Goal: Task Accomplishment & Management: Use online tool/utility

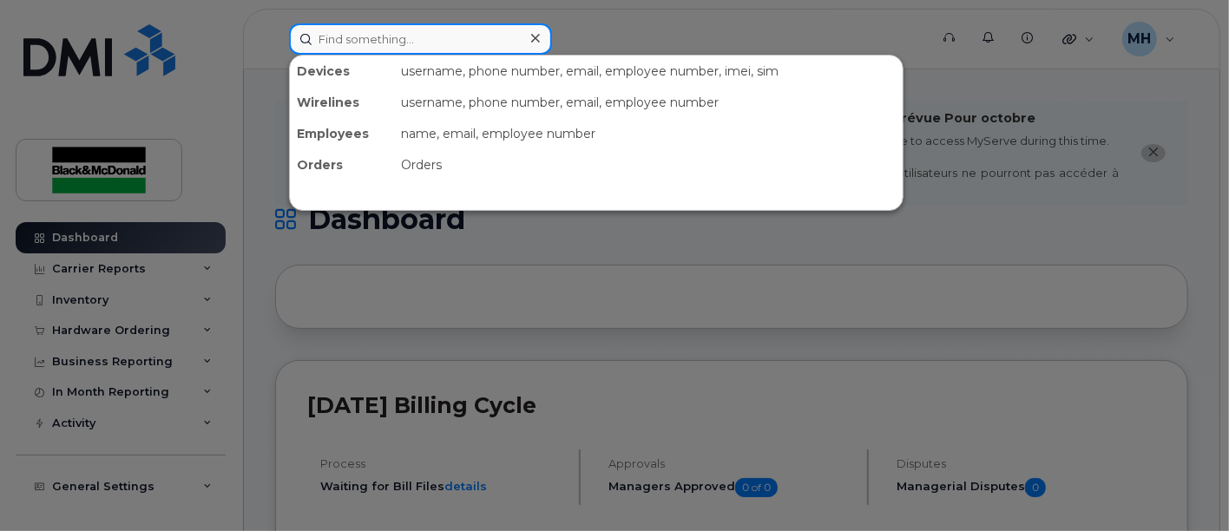
click at [460, 35] on input at bounding box center [420, 38] width 263 height 31
type input "[PERSON_NAME]"
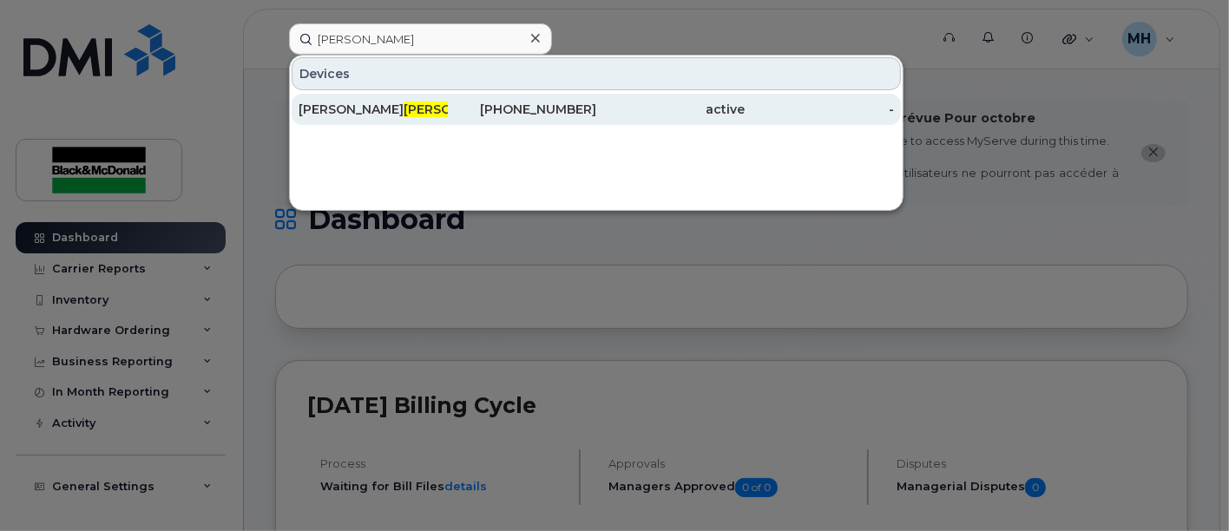
click at [404, 102] on span "Beatty" at bounding box center [456, 110] width 105 height 16
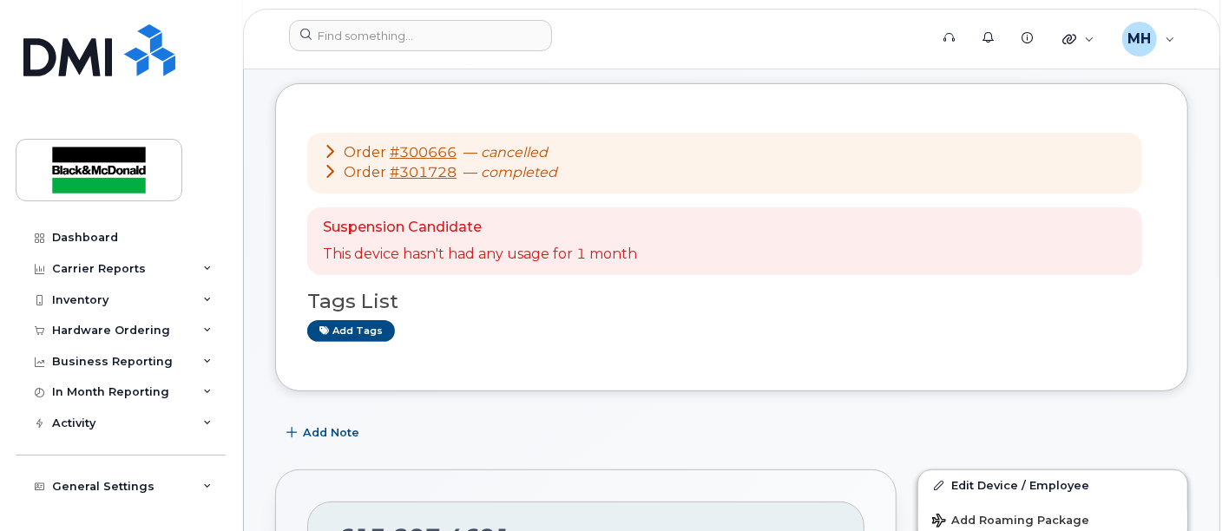
scroll to position [193, 0]
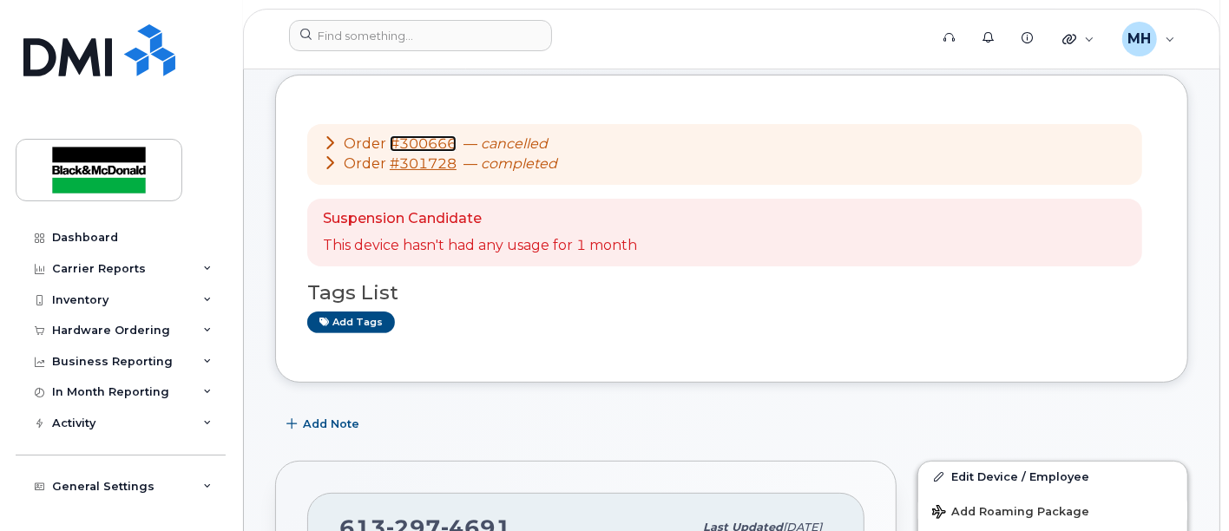
click at [429, 145] on link "#300666" at bounding box center [423, 143] width 67 height 16
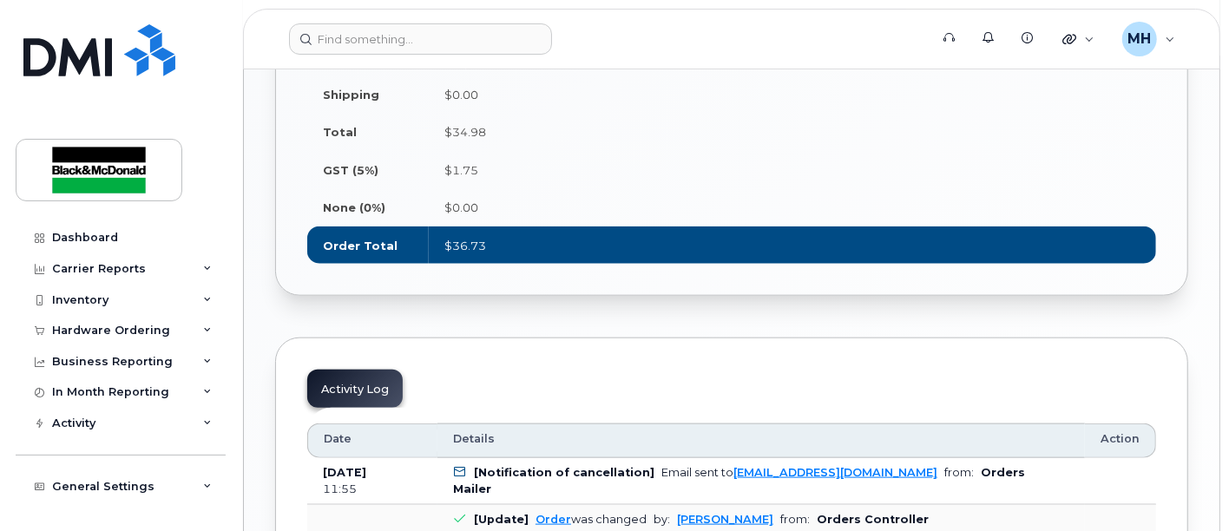
scroll to position [1254, 0]
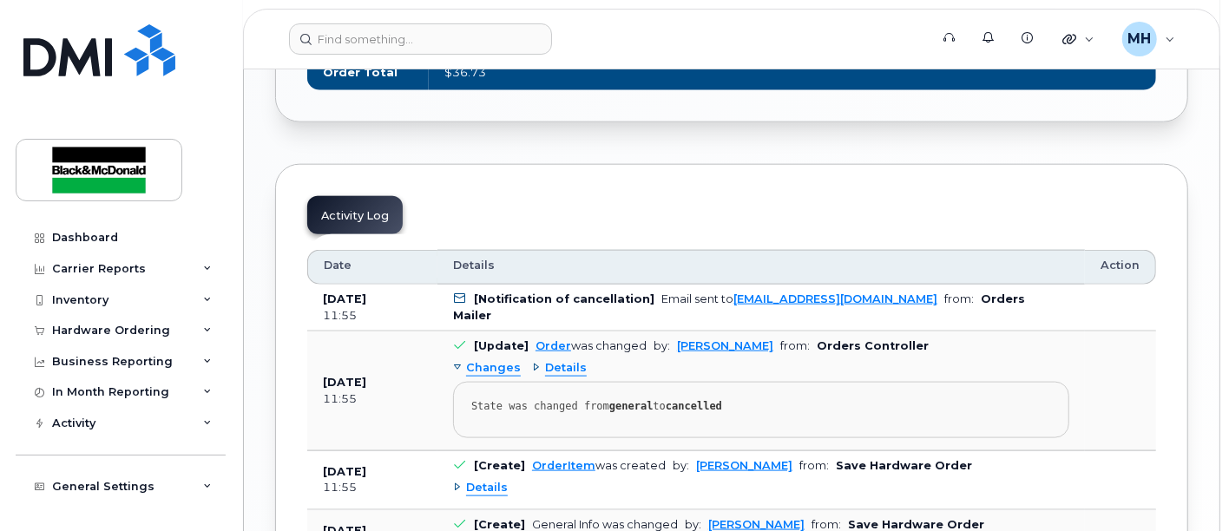
click at [458, 293] on icon at bounding box center [460, 298] width 11 height 11
click at [493, 296] on b "[Notification of cancellation]" at bounding box center [564, 299] width 181 height 13
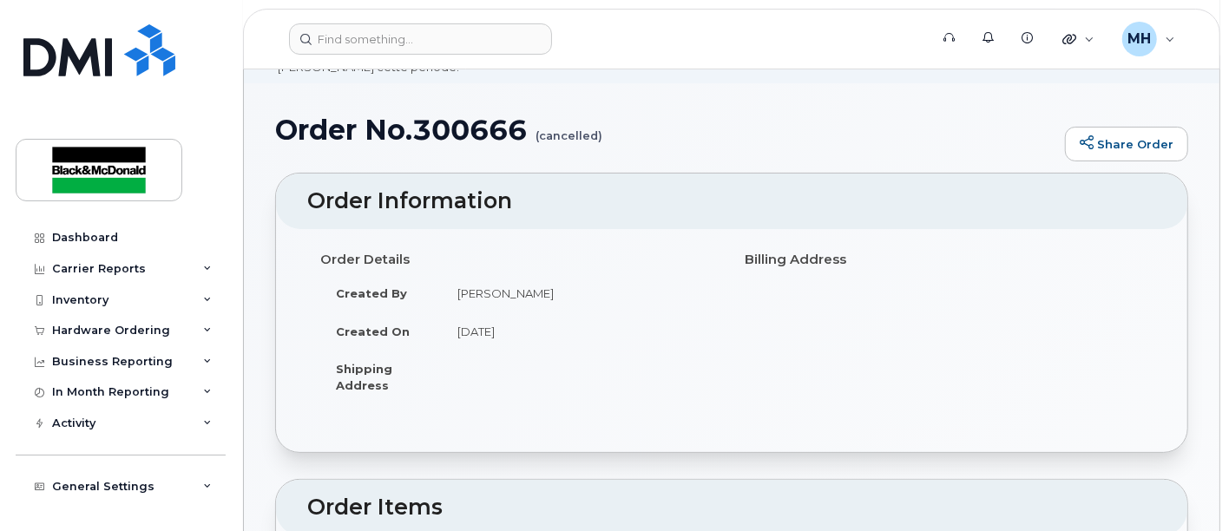
scroll to position [0, 0]
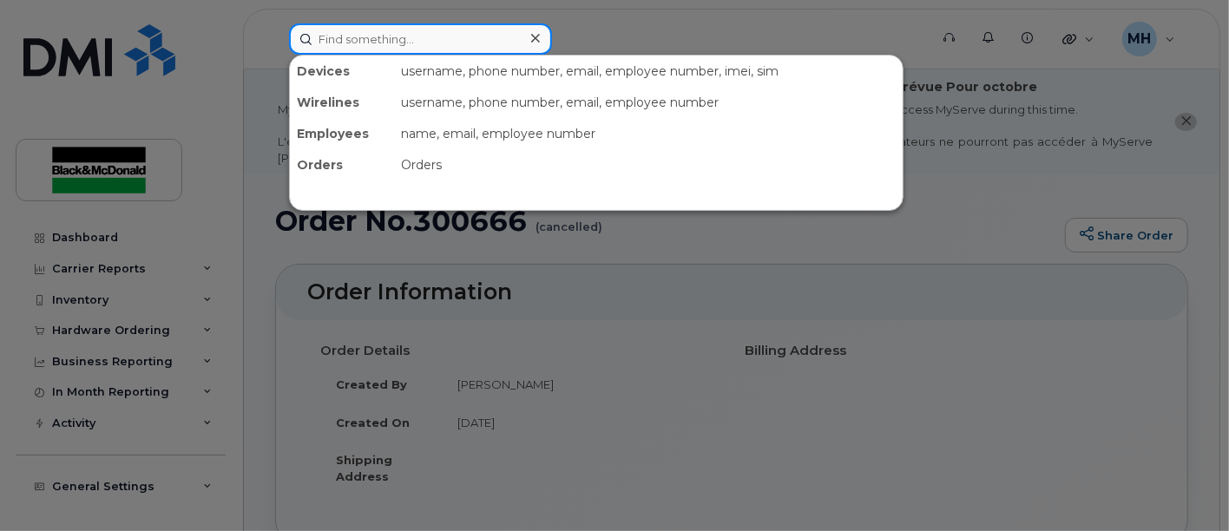
click at [342, 44] on input at bounding box center [420, 38] width 263 height 31
type input "[PERSON_NAME]"
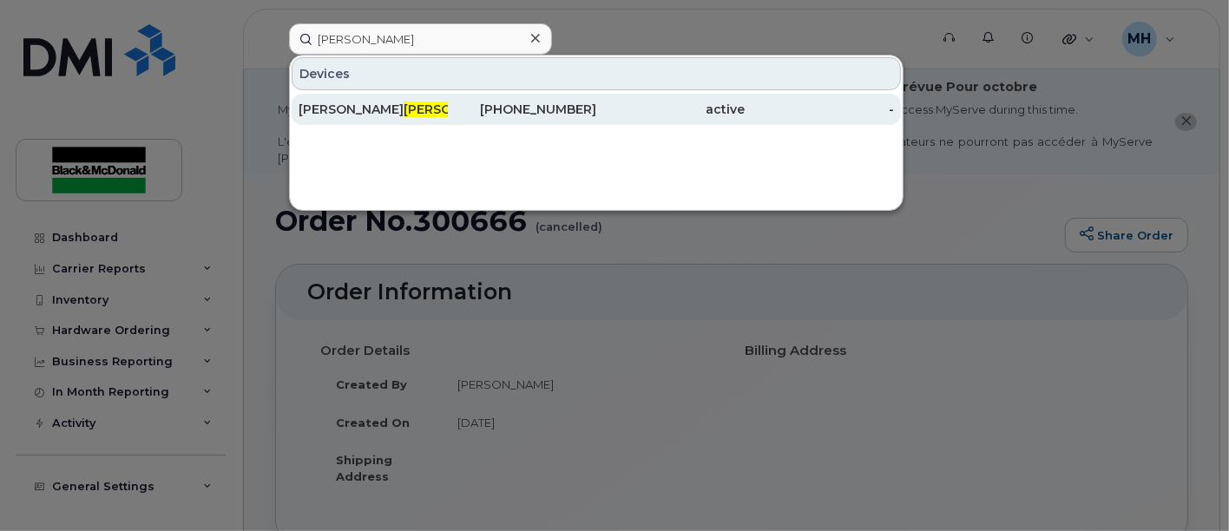
click at [404, 115] on span "[PERSON_NAME]" at bounding box center [456, 110] width 105 height 16
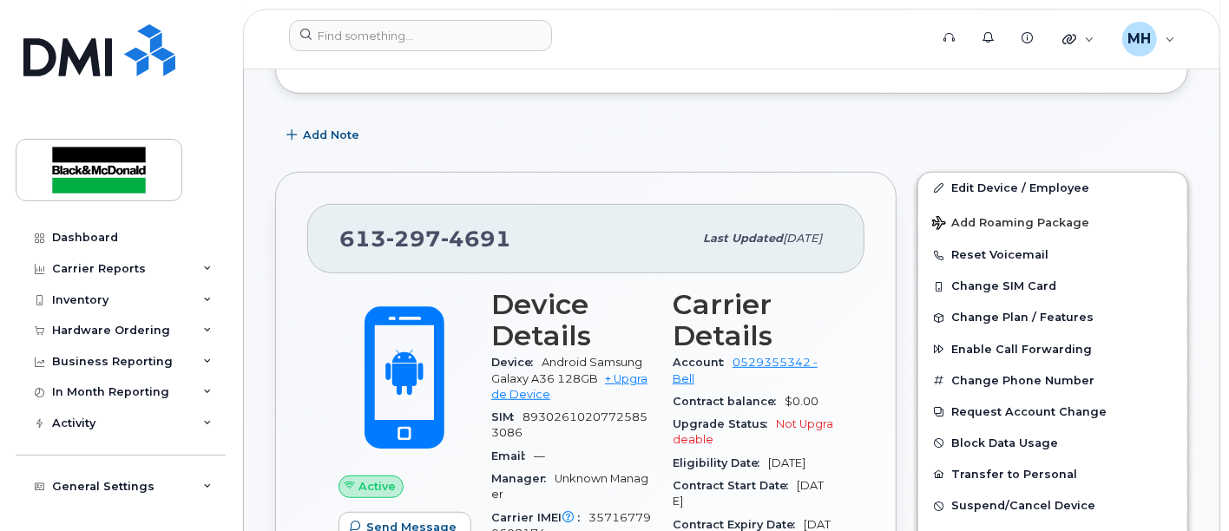
scroll to position [578, 0]
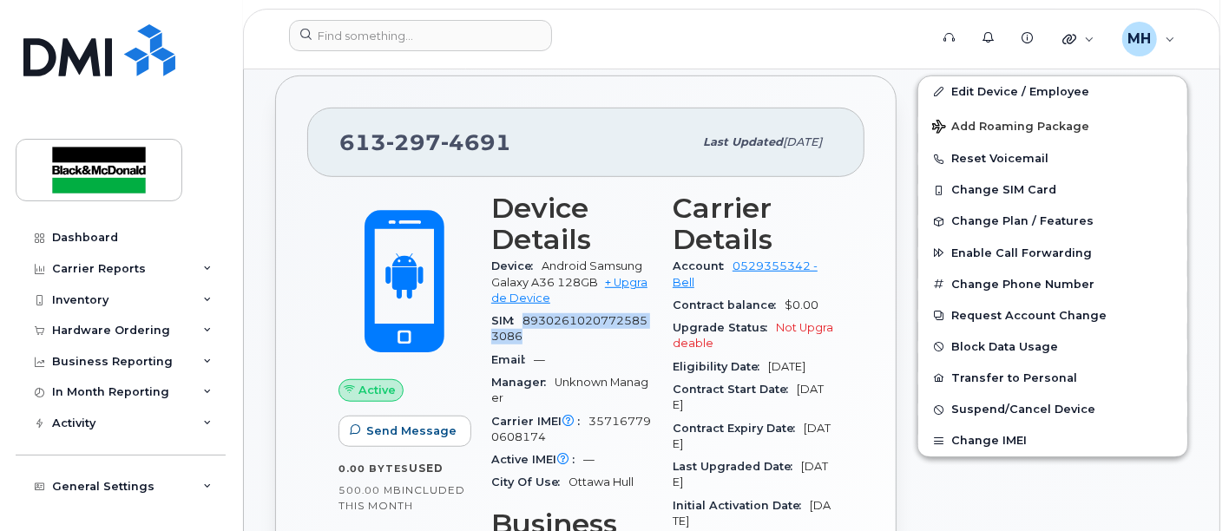
drag, startPoint x: 523, startPoint y: 318, endPoint x: 537, endPoint y: 334, distance: 22.1
click at [537, 334] on div "SIM 89302610207725853086" at bounding box center [571, 329] width 161 height 39
copy span "89302610207725853086"
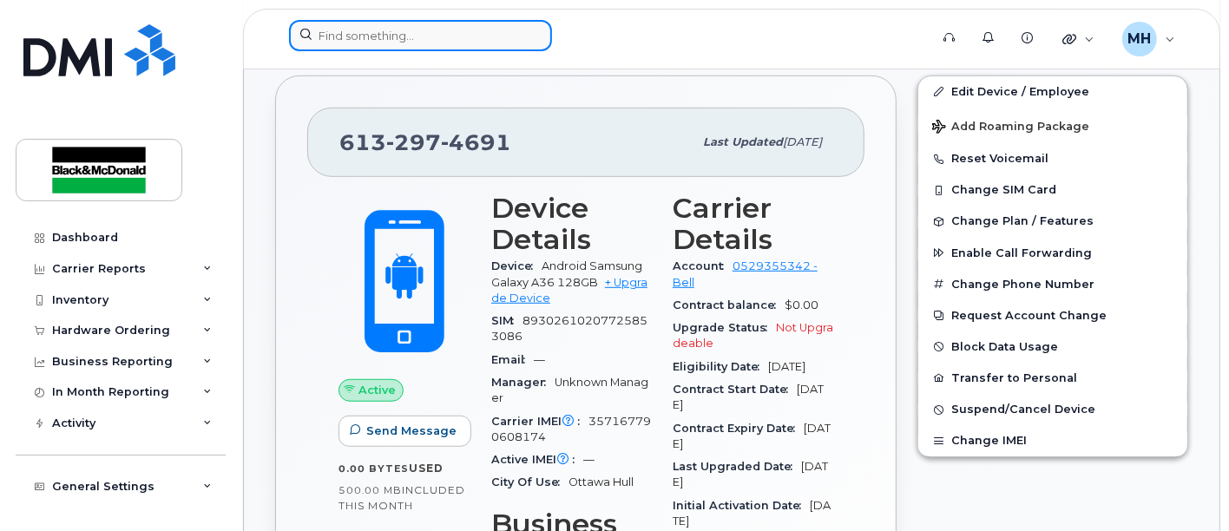
click at [456, 47] on input at bounding box center [420, 35] width 263 height 31
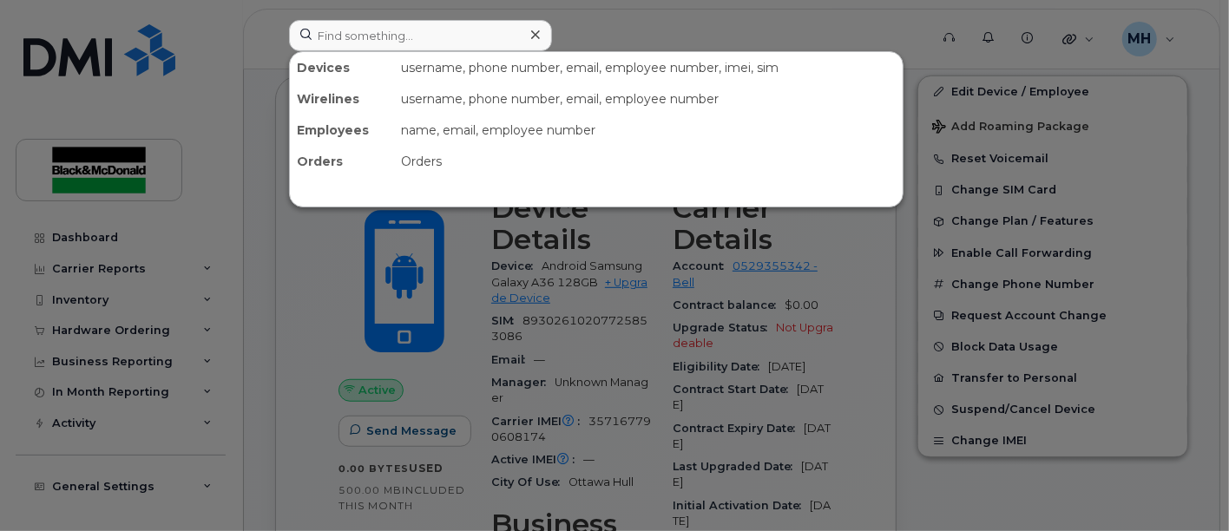
click at [652, 16] on div at bounding box center [614, 265] width 1229 height 531
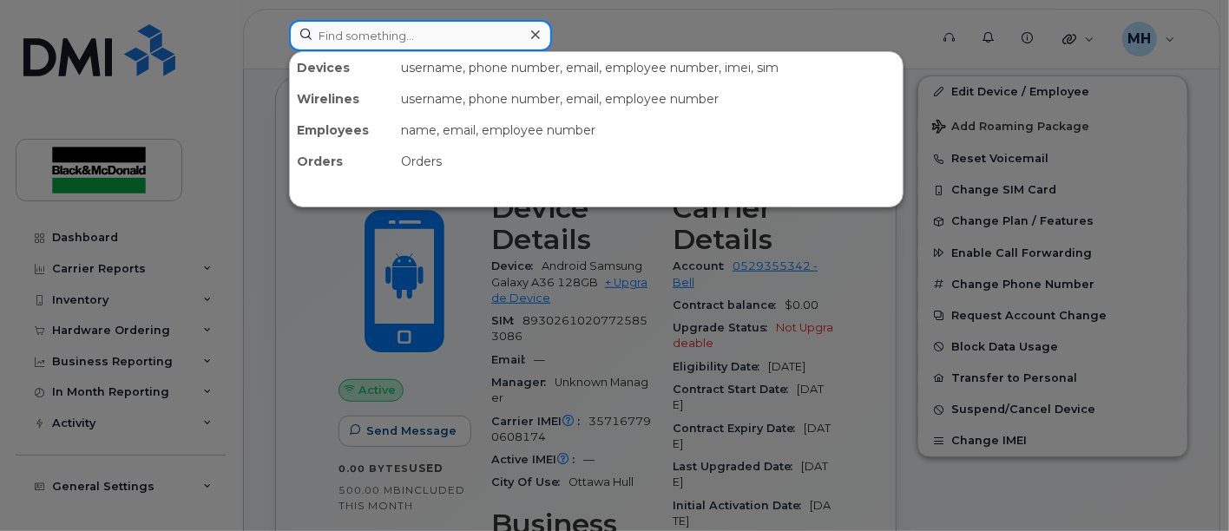
click at [424, 38] on input at bounding box center [420, 35] width 263 height 31
paste input "6132974691"
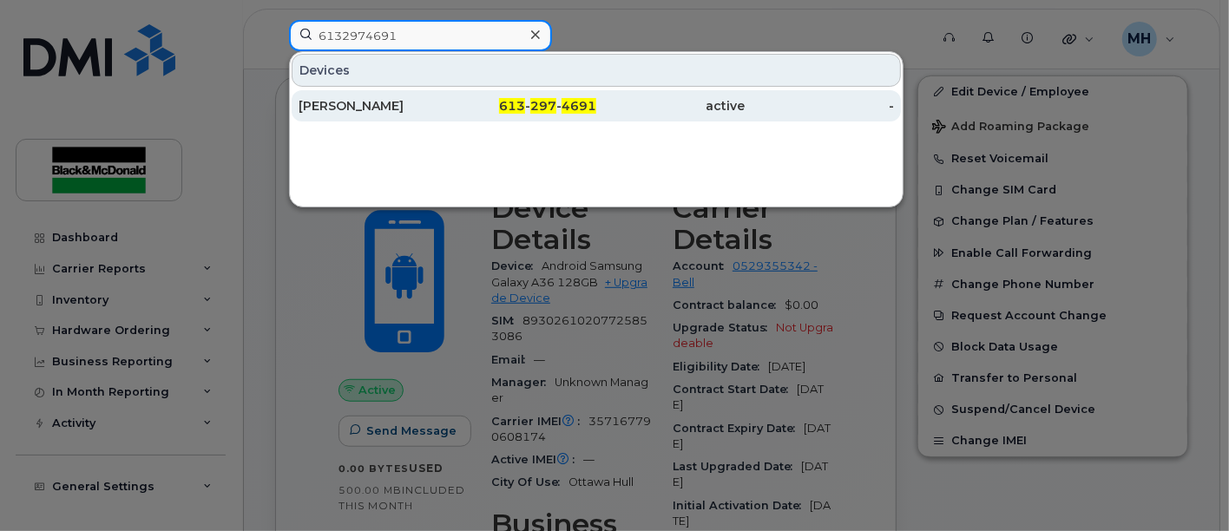
type input "6132974691"
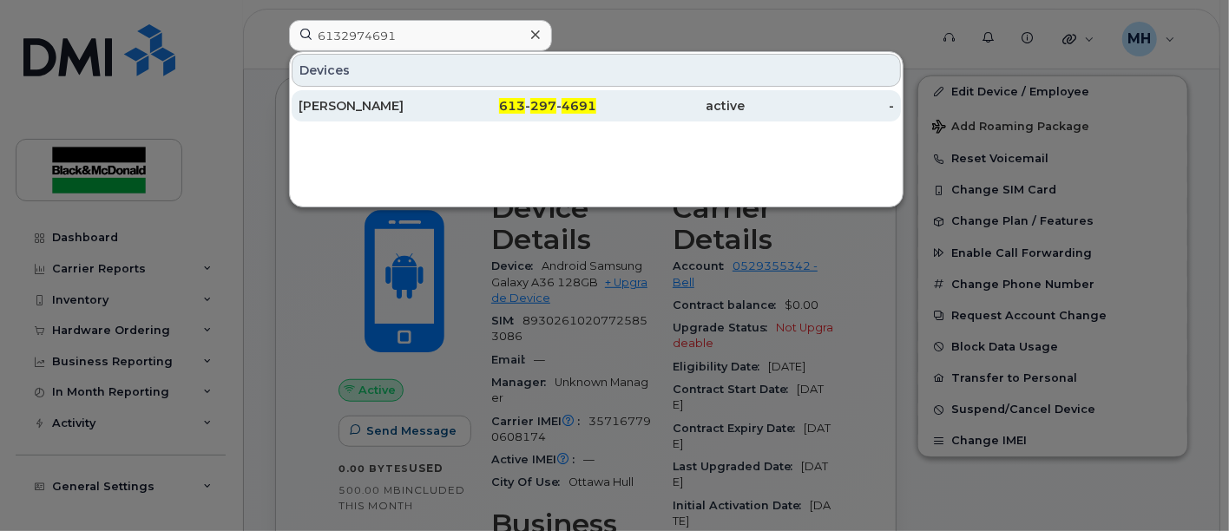
click at [377, 102] on div "[PERSON_NAME]" at bounding box center [373, 105] width 149 height 17
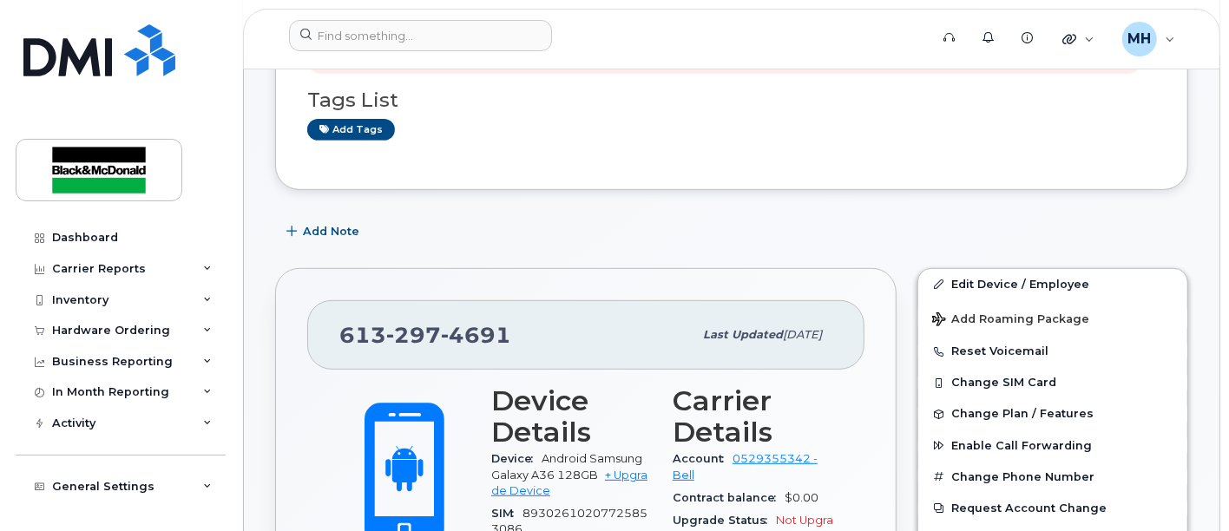
scroll to position [675, 0]
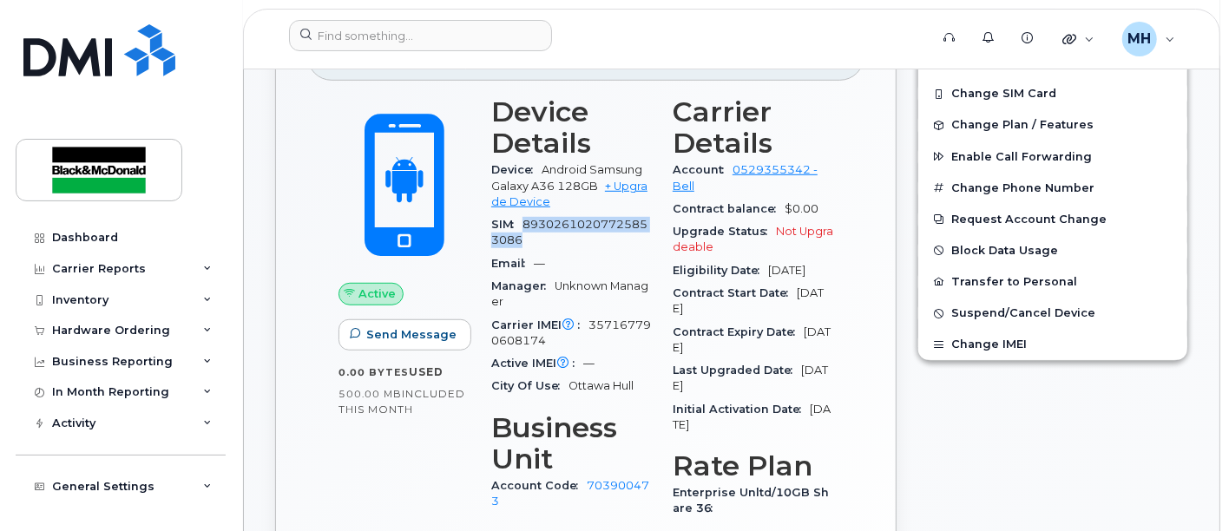
drag, startPoint x: 532, startPoint y: 236, endPoint x: 528, endPoint y: 225, distance: 12.1
click at [528, 225] on div "SIM 89302610207725853086" at bounding box center [571, 233] width 161 height 39
copy span "89302610207725853086"
drag, startPoint x: 610, startPoint y: 256, endPoint x: 601, endPoint y: 258, distance: 9.7
click at [610, 256] on div "Email —" at bounding box center [571, 264] width 161 height 23
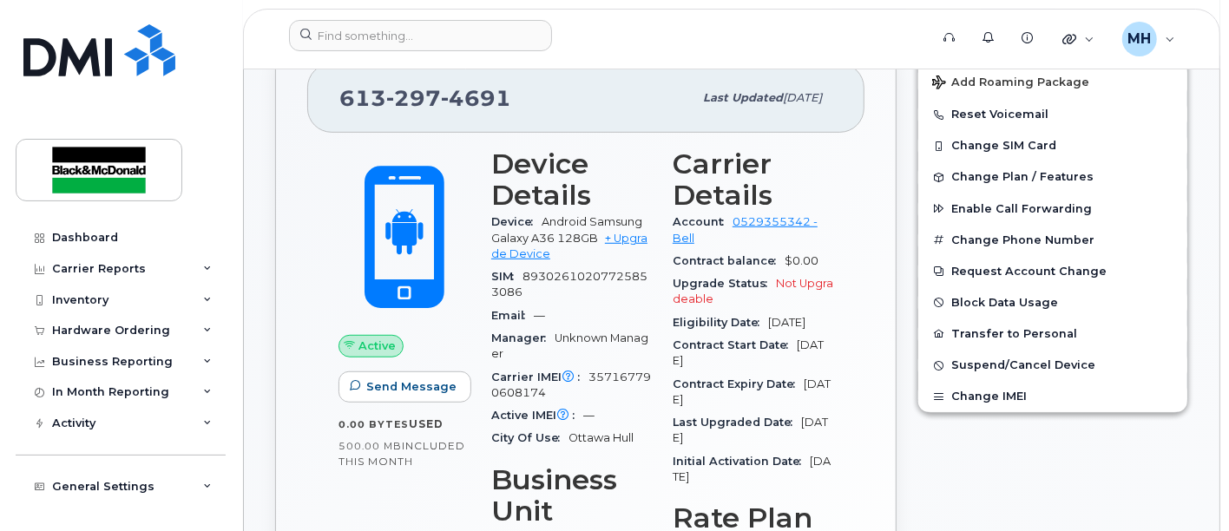
scroll to position [578, 0]
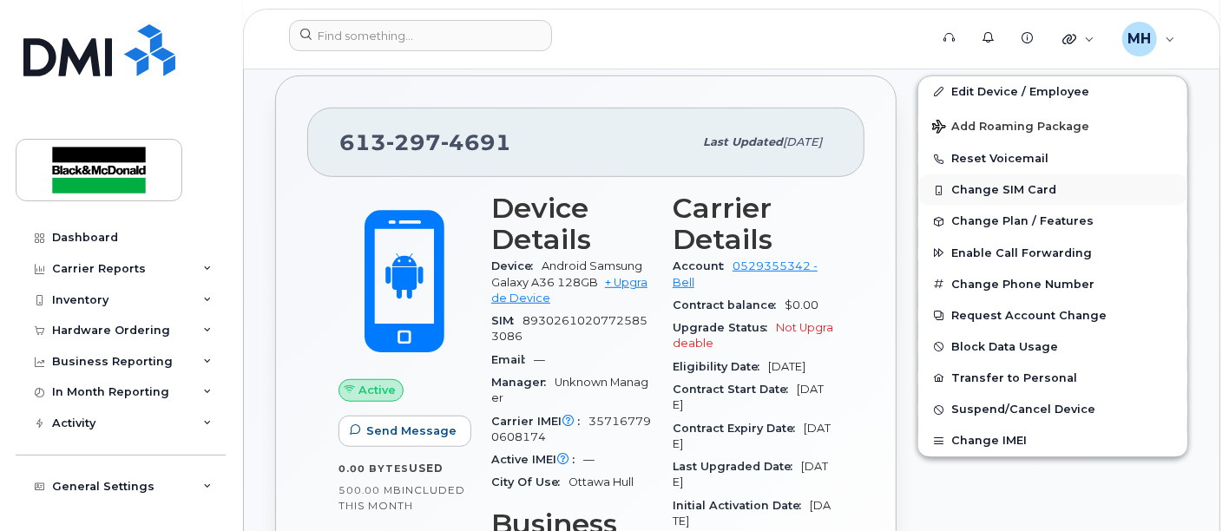
click at [985, 187] on button "Change SIM Card" at bounding box center [1053, 190] width 269 height 31
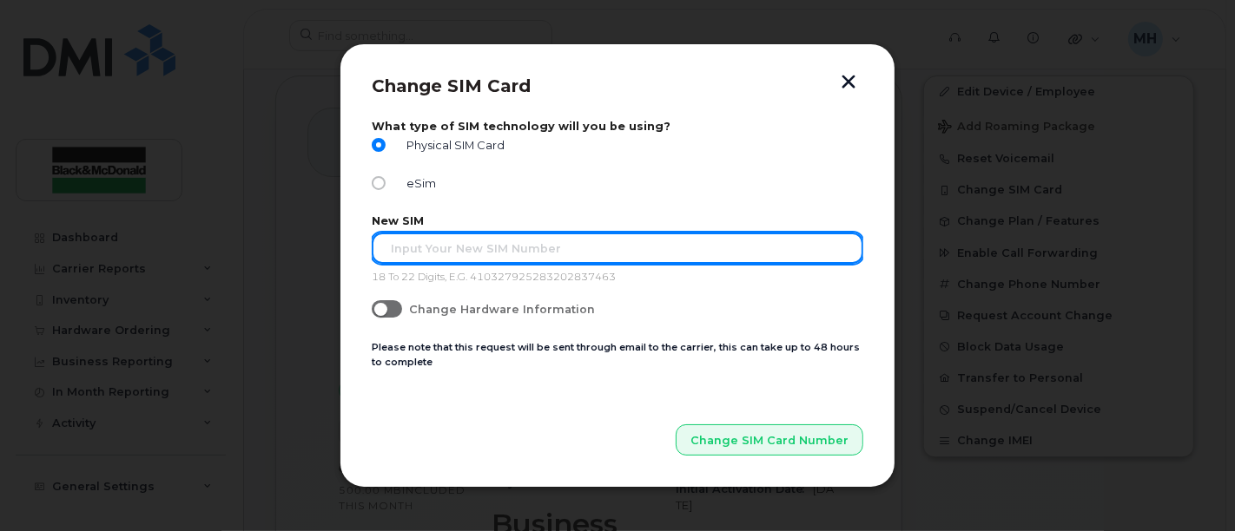
click at [417, 254] on input "text" at bounding box center [617, 248] width 491 height 31
paste input "6132974691 is active with 89302610206421371864."
drag, startPoint x: 554, startPoint y: 252, endPoint x: 295, endPoint y: 282, distance: 260.5
click at [302, 279] on div "Change SIM Card What type of SIM technology will you be using? Physical SIM Car…" at bounding box center [617, 265] width 1235 height 531
drag, startPoint x: 557, startPoint y: 244, endPoint x: 565, endPoint y: 240, distance: 8.9
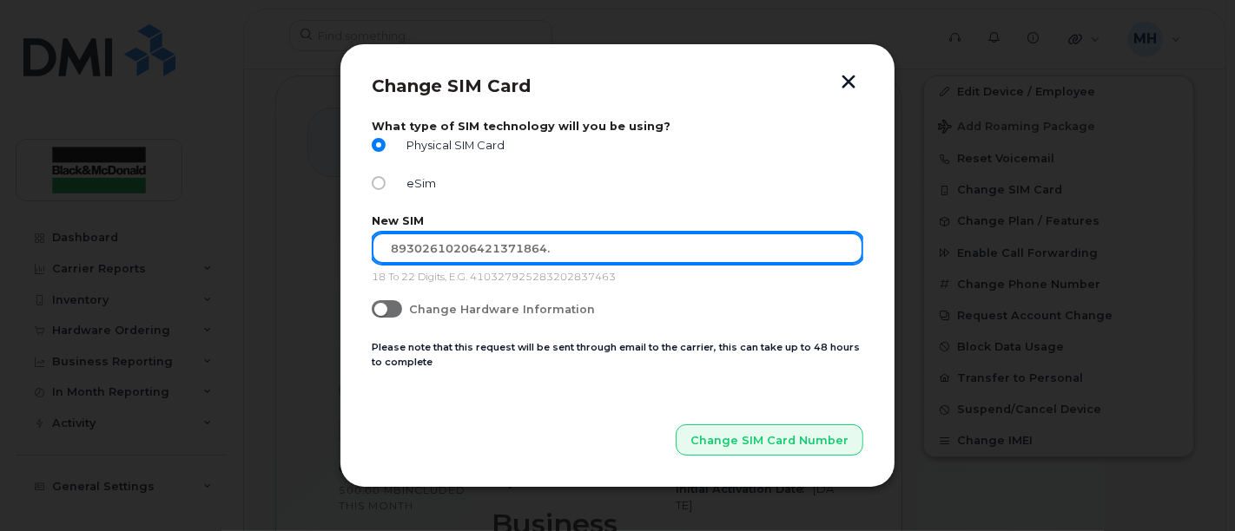
click at [558, 242] on input "89302610206421371864." at bounding box center [617, 248] width 491 height 31
type input "89302610206421371864"
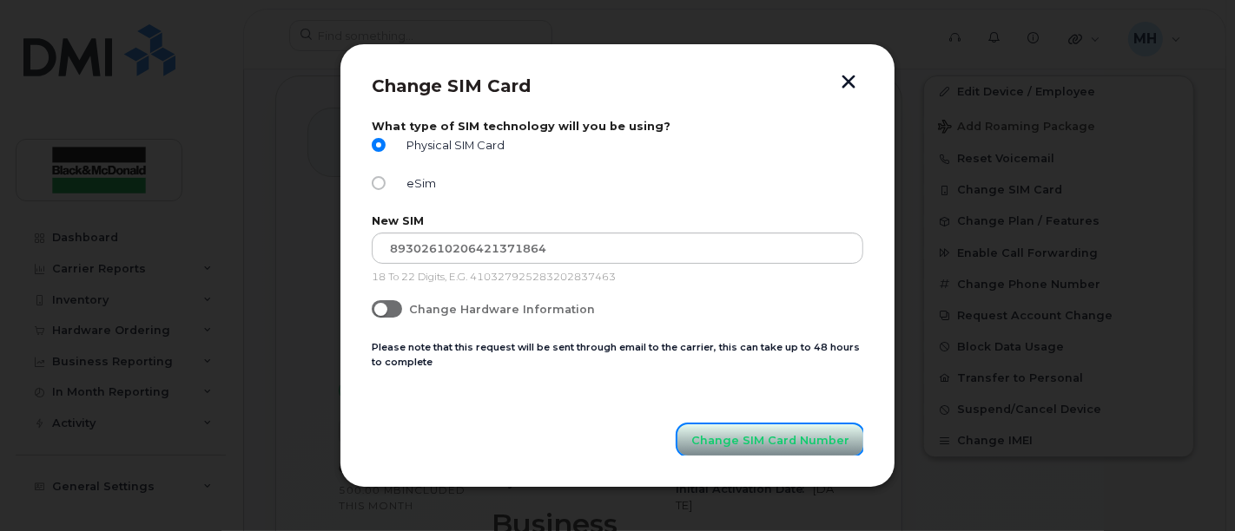
click at [774, 443] on span "Change SIM Card Number" at bounding box center [770, 440] width 158 height 16
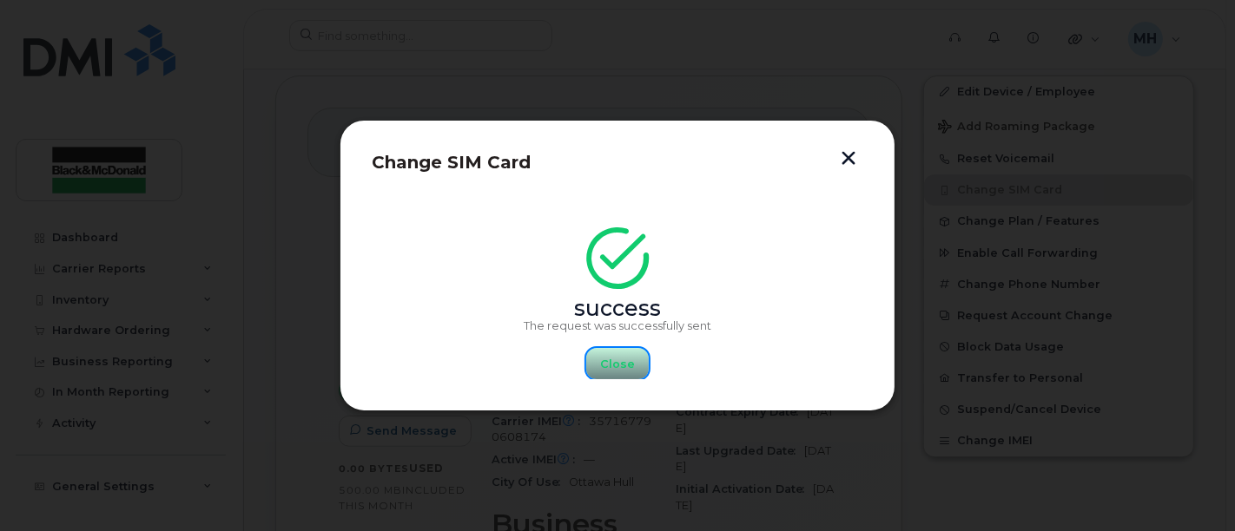
click at [622, 363] on span "Close" at bounding box center [617, 364] width 35 height 16
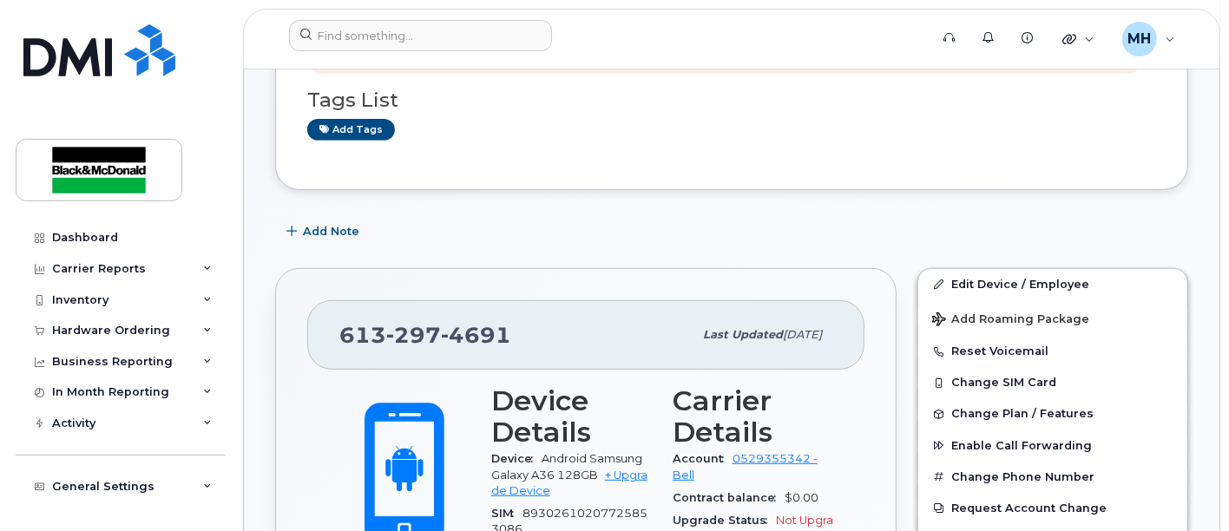
scroll to position [675, 0]
